Goal: Navigation & Orientation: Find specific page/section

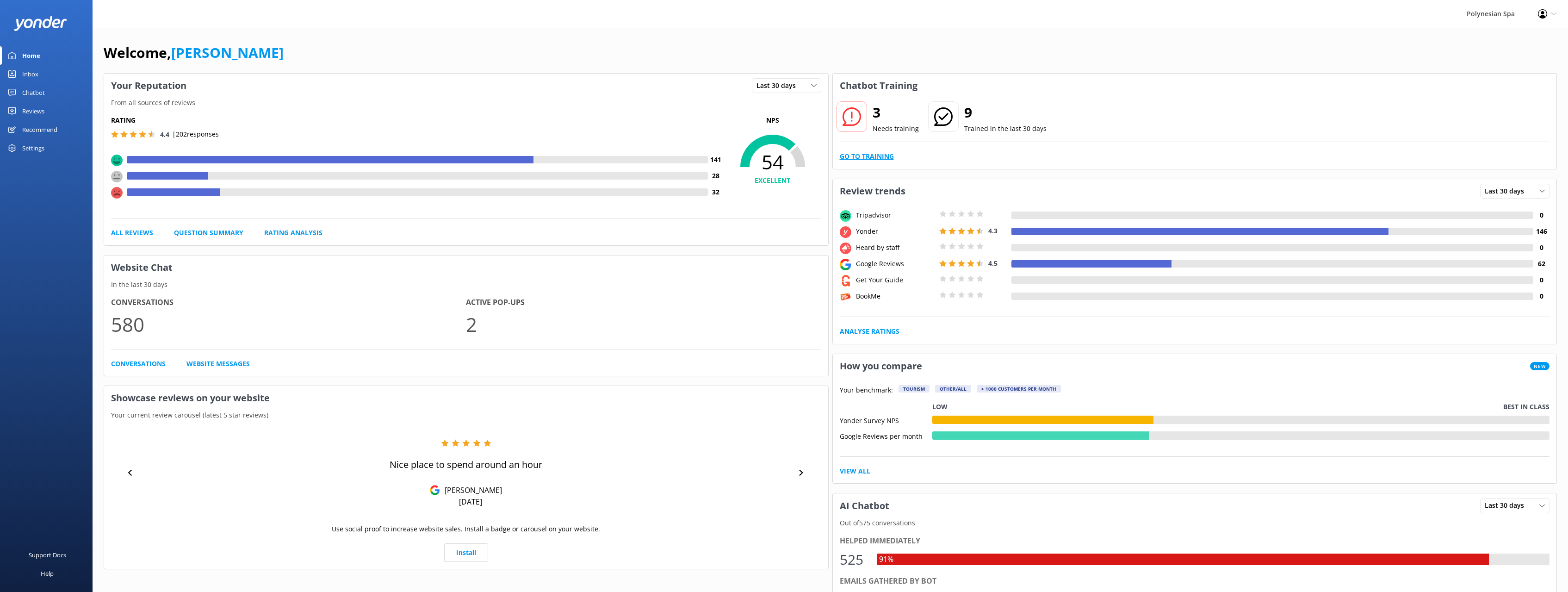
click at [866, 160] on link "Go to Training" at bounding box center [867, 156] width 54 height 10
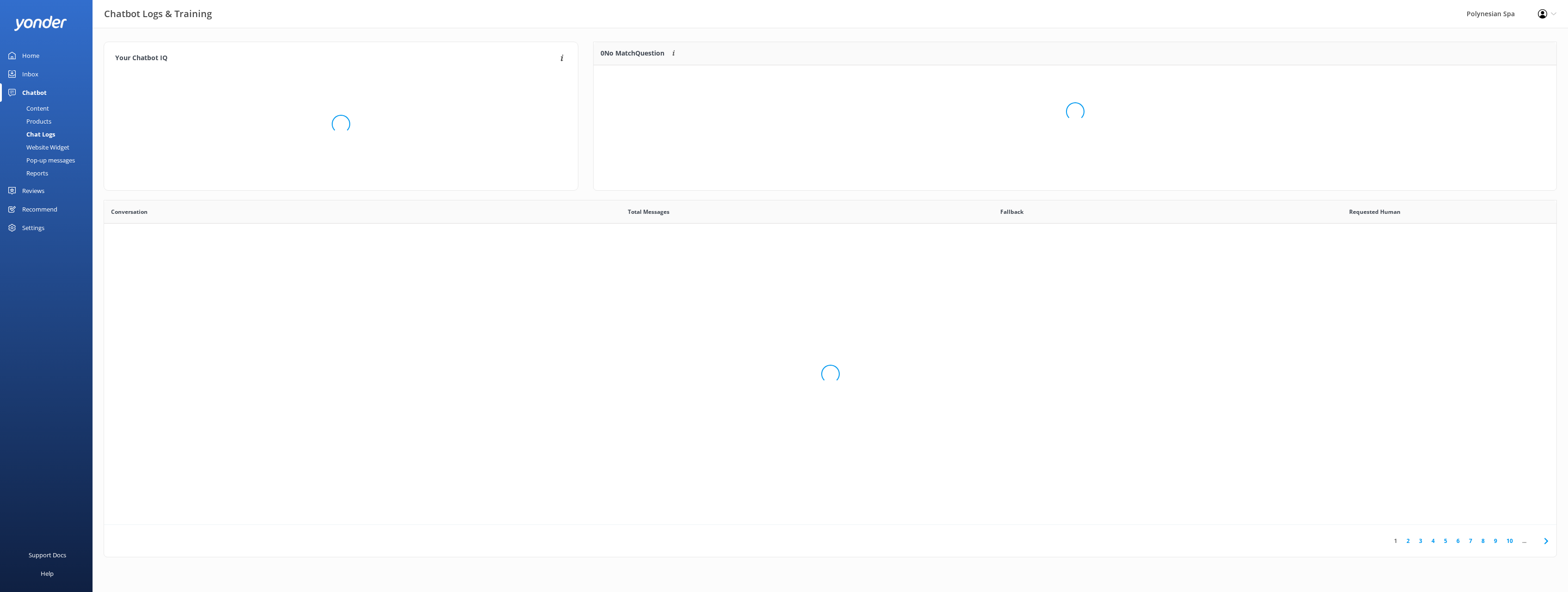
scroll to position [324, 1452]
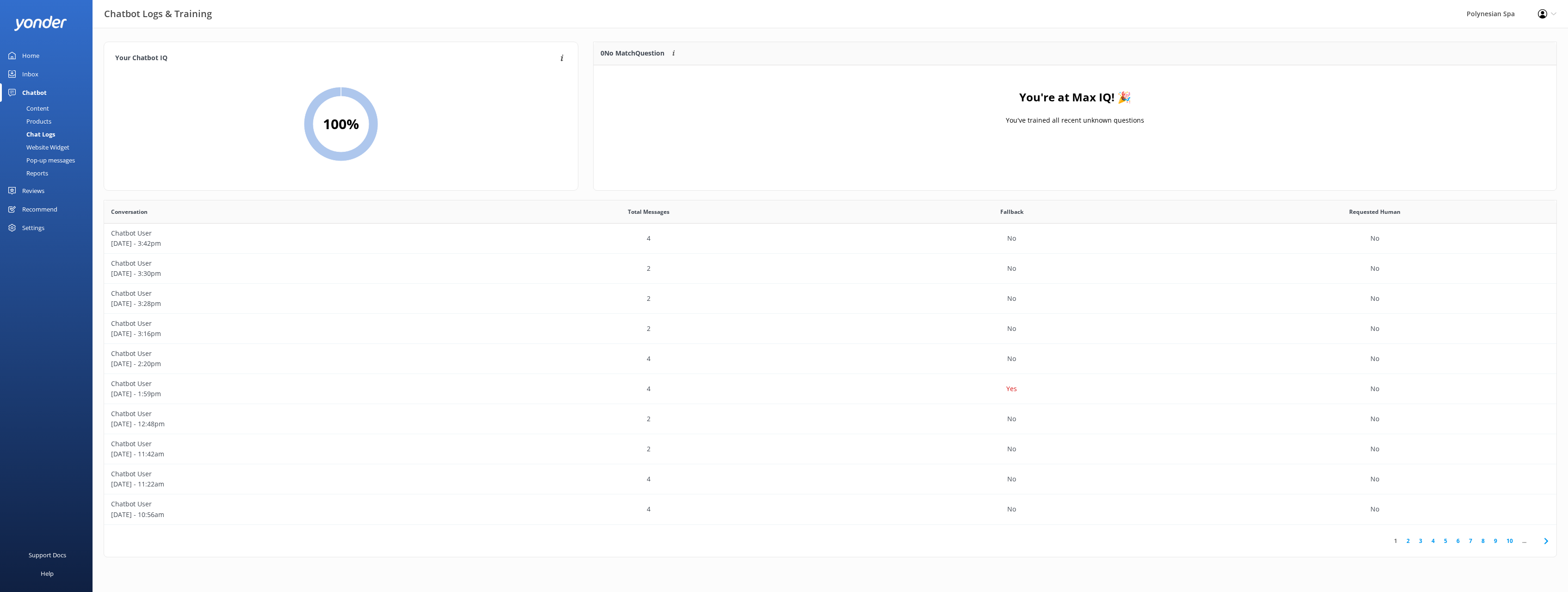
click at [30, 55] on div "Home" at bounding box center [30, 55] width 17 height 19
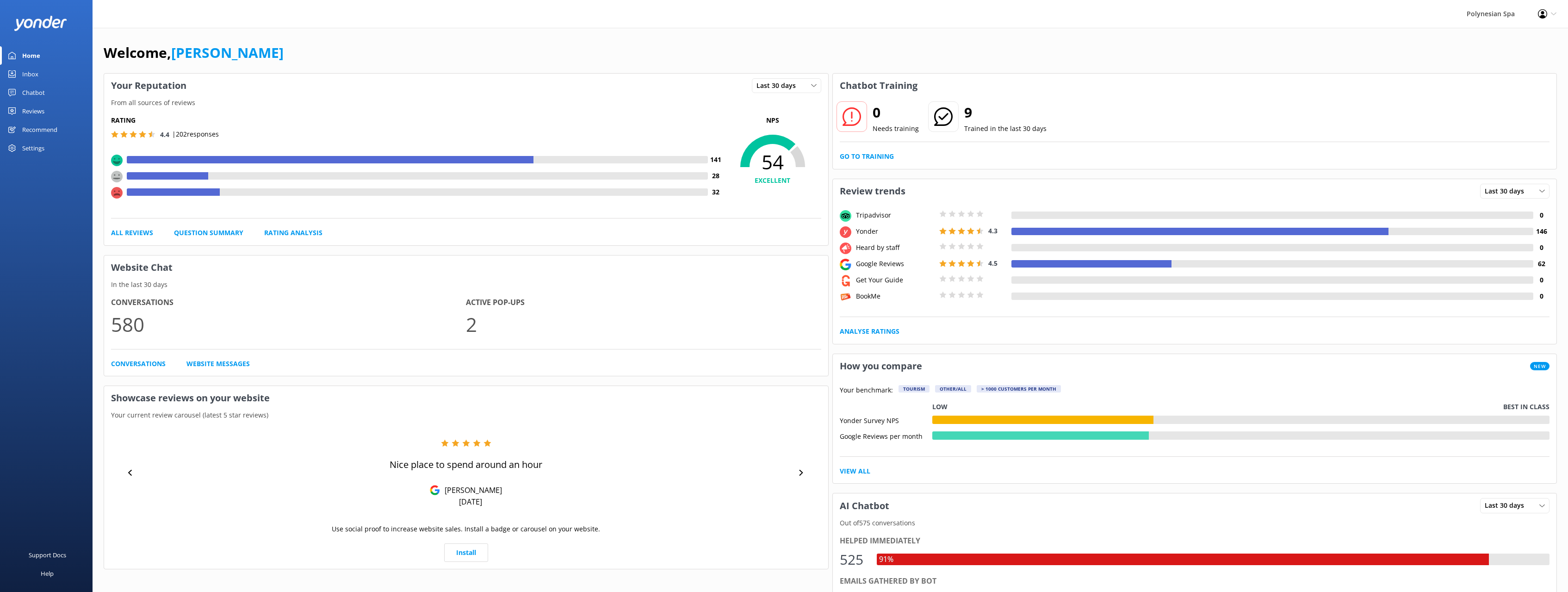
click at [924, 48] on div "Welcome, [PERSON_NAME]" at bounding box center [830, 57] width 1453 height 31
